Goal: Find specific page/section: Find specific page/section

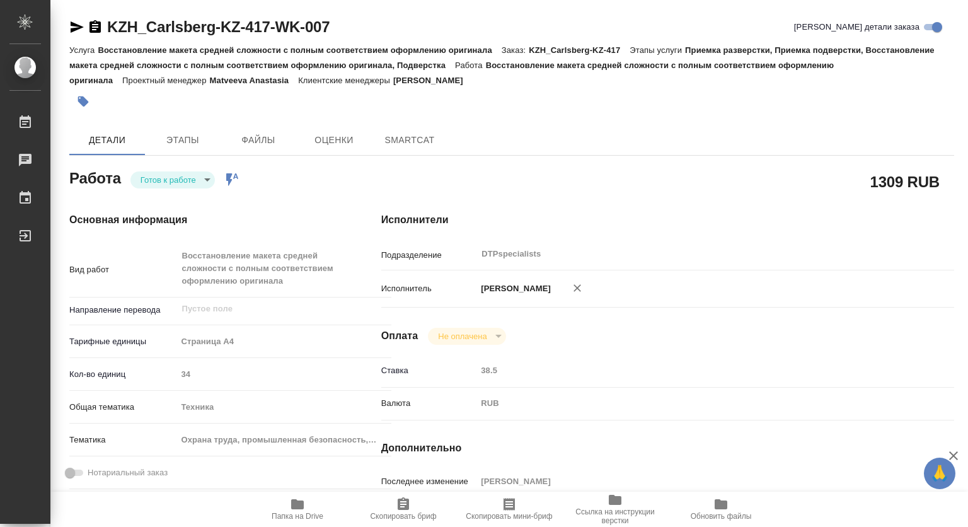
type textarea "x"
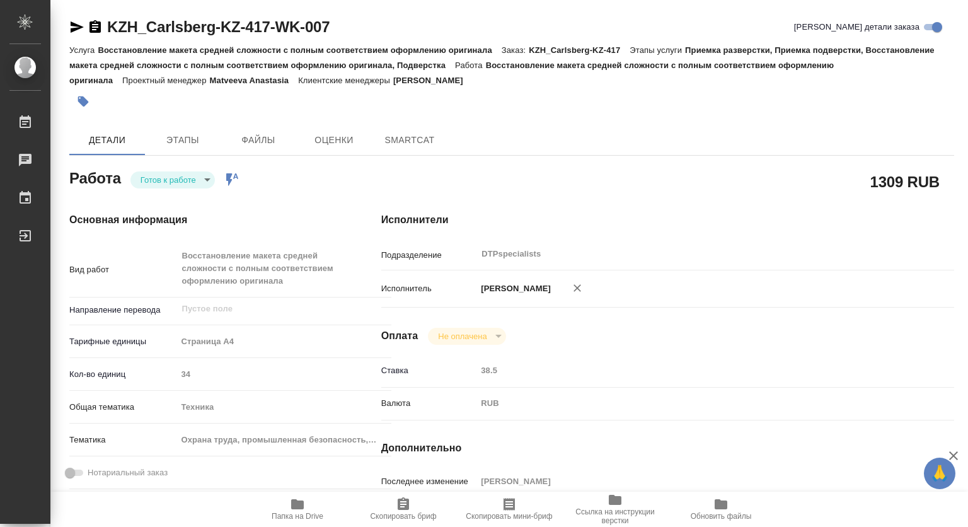
type textarea "x"
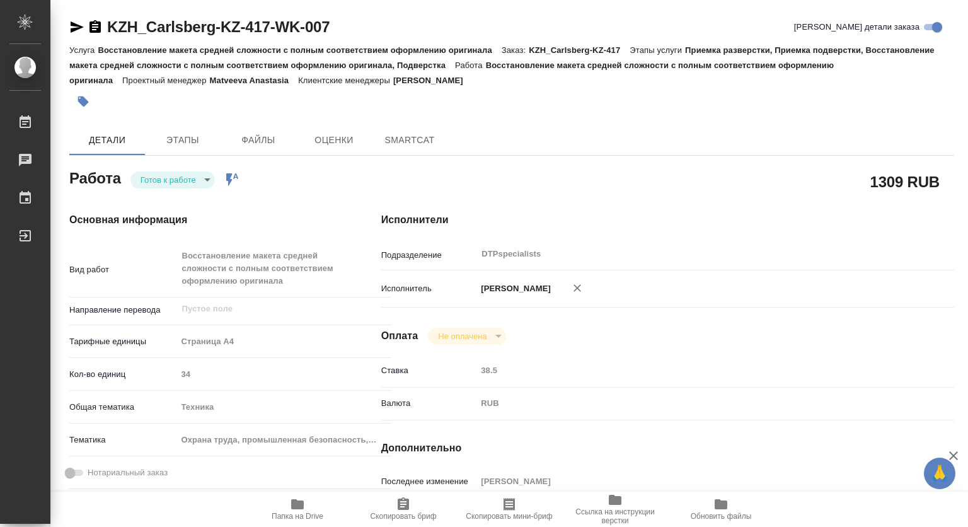
type textarea "x"
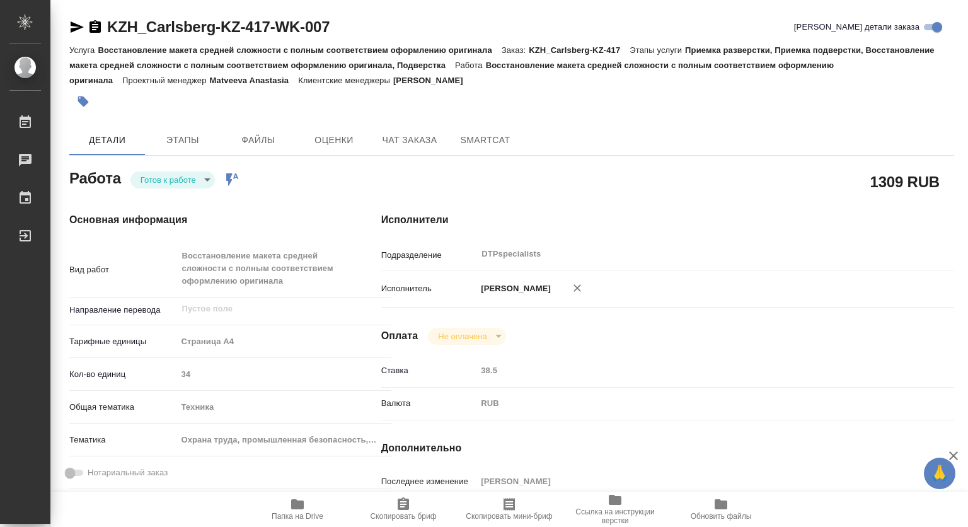
type textarea "x"
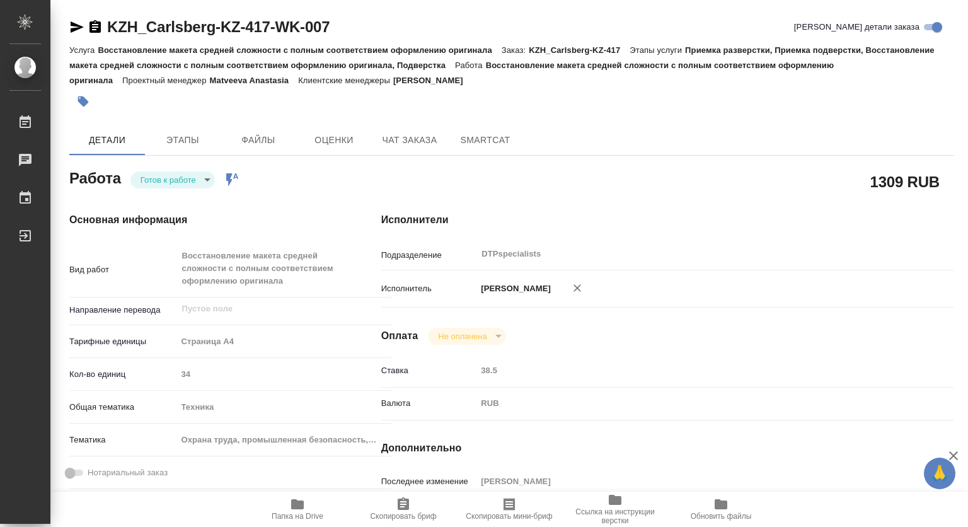
type textarea "x"
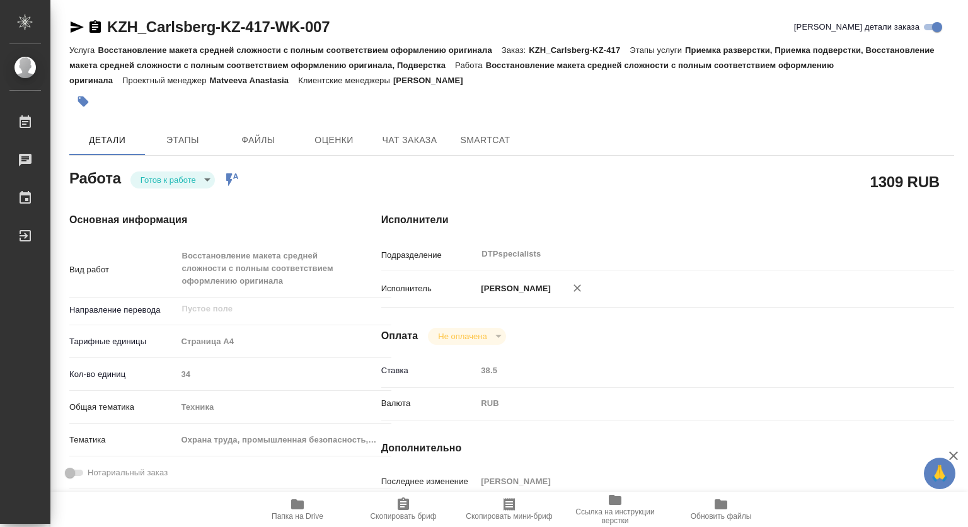
type textarea "x"
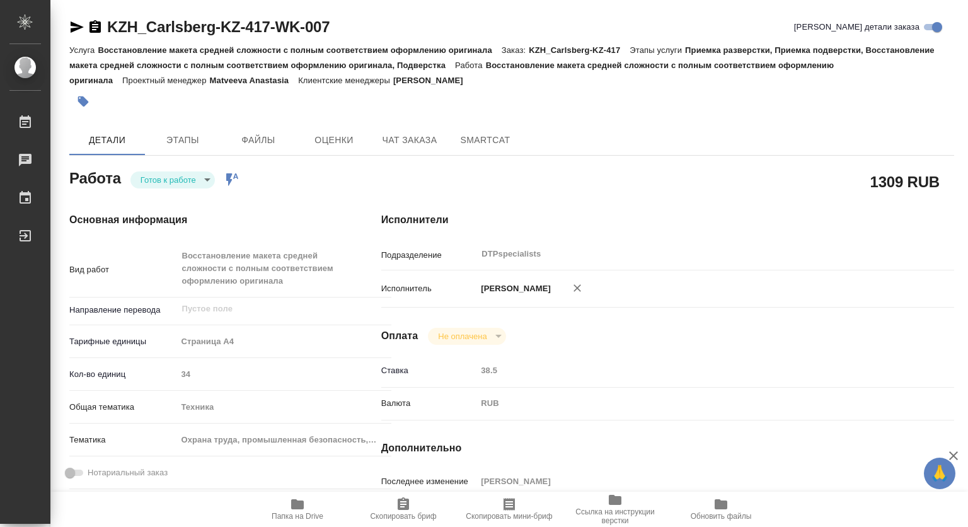
type textarea "x"
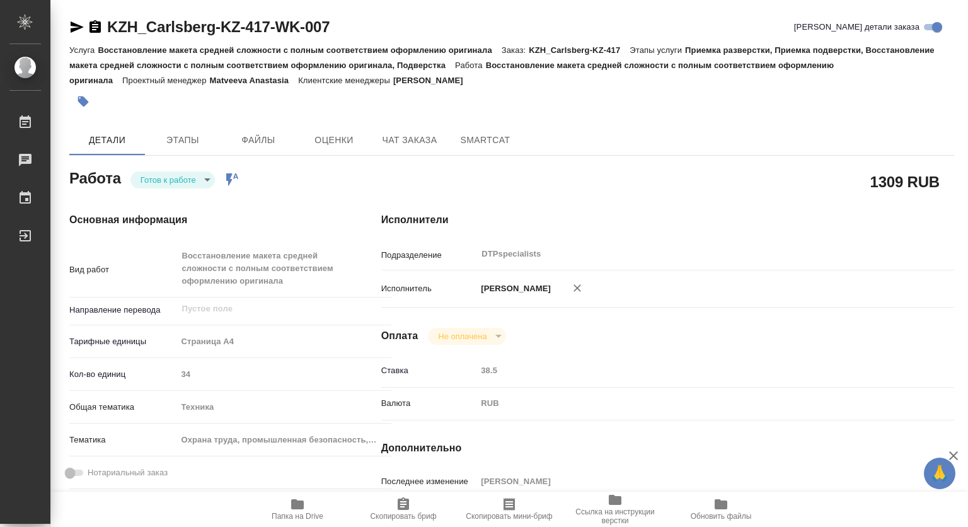
type textarea "x"
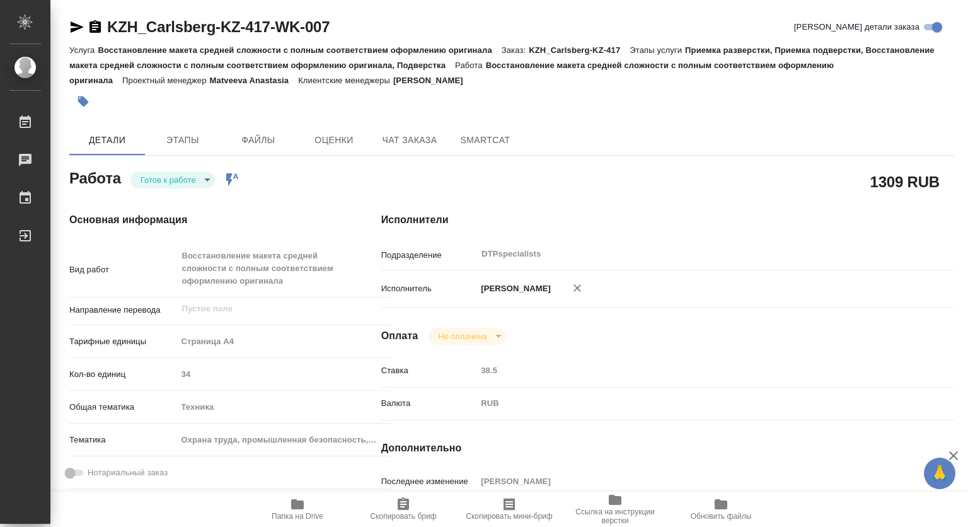
type textarea "x"
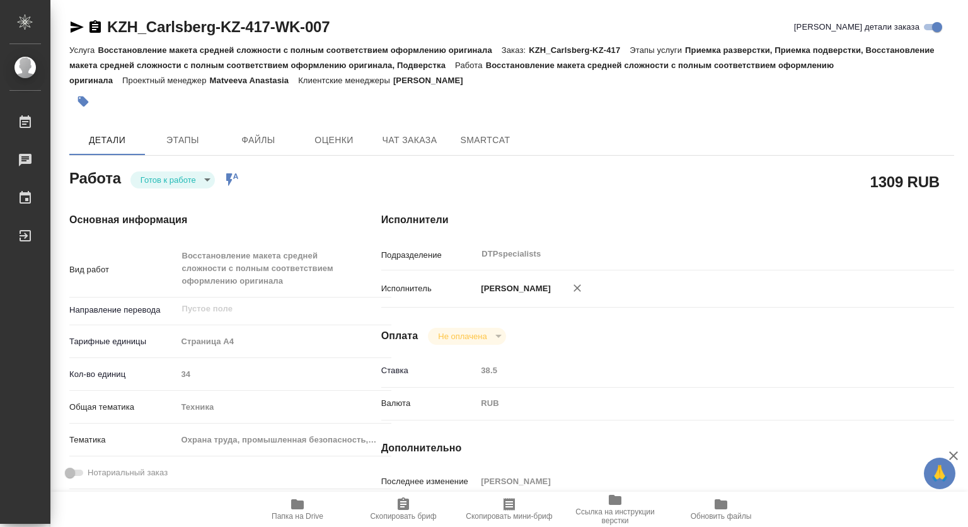
click at [578, 287] on icon "button" at bounding box center [577, 288] width 8 height 8
type textarea "x"
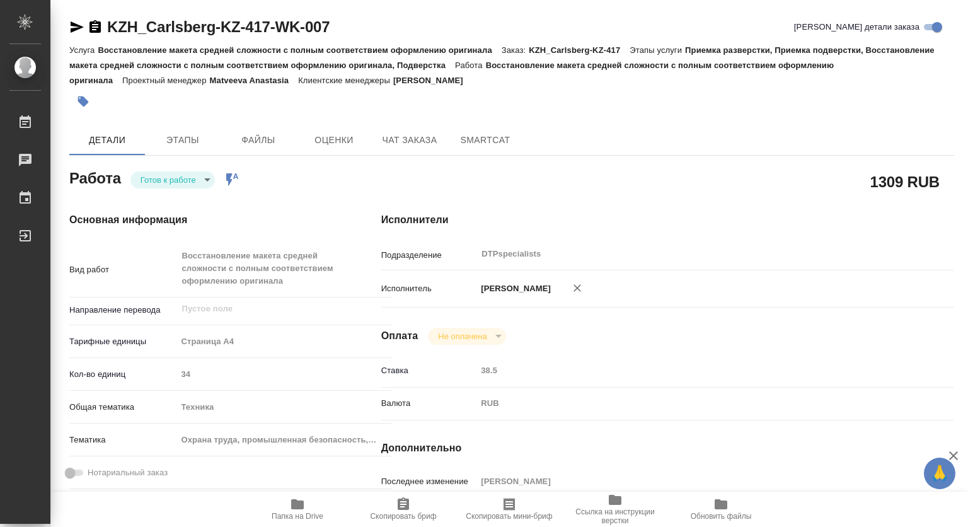
type textarea "x"
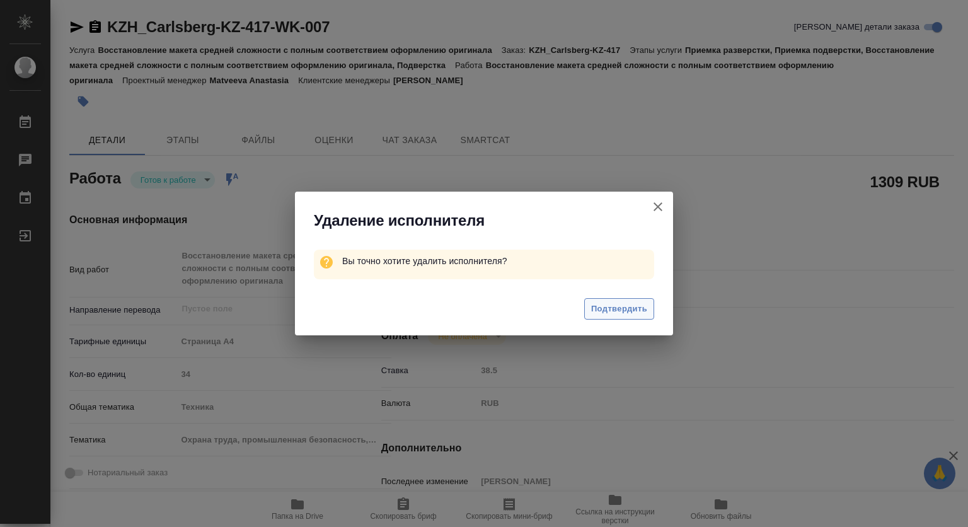
click at [611, 308] on span "Подтвердить" at bounding box center [619, 309] width 56 height 14
type textarea "x"
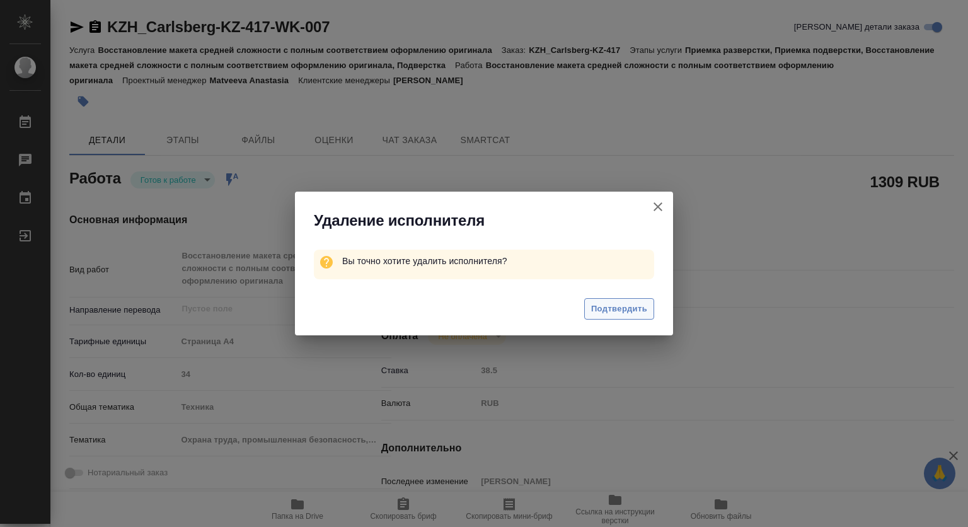
type textarea "x"
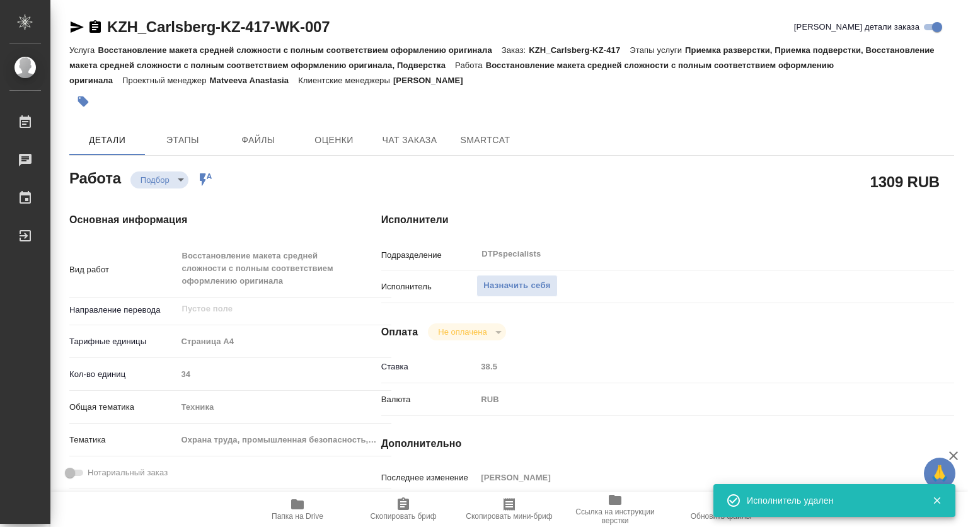
type textarea "x"
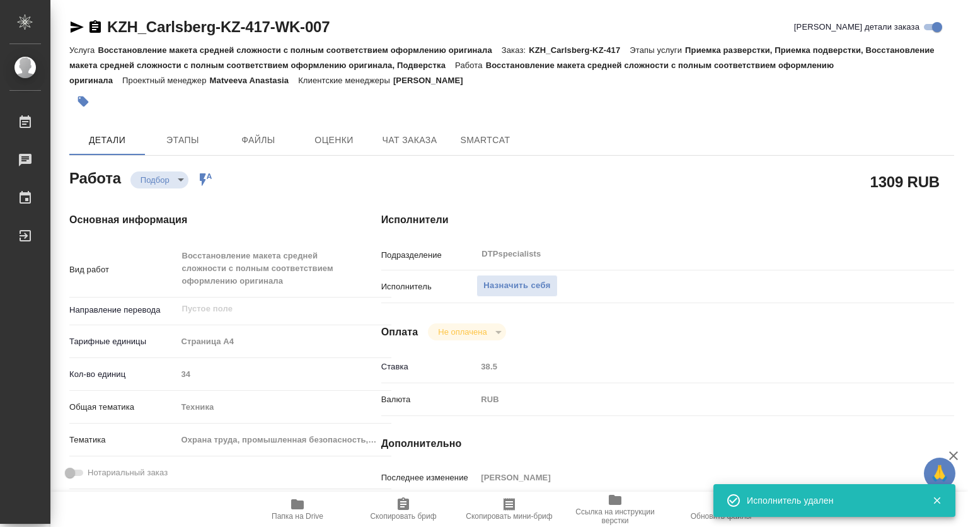
type textarea "x"
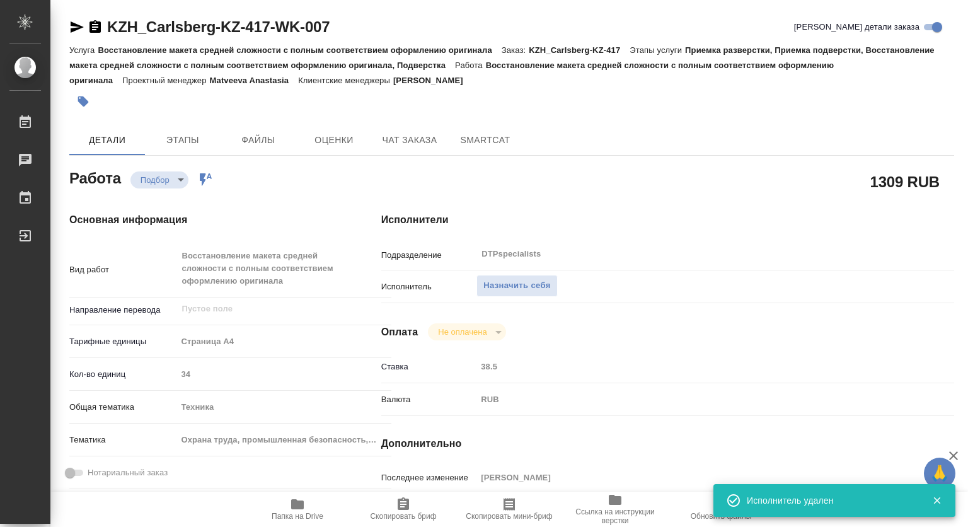
type textarea "x"
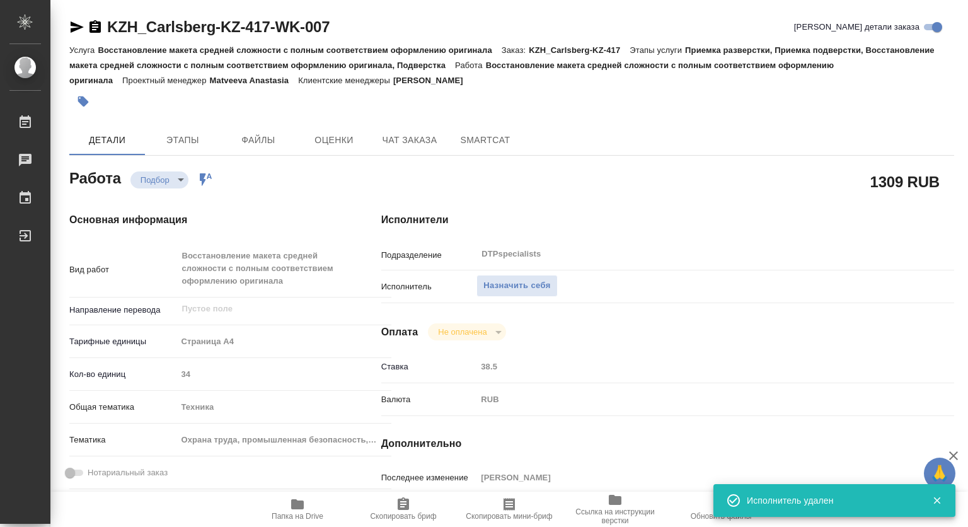
type textarea "x"
